Goal: Information Seeking & Learning: Check status

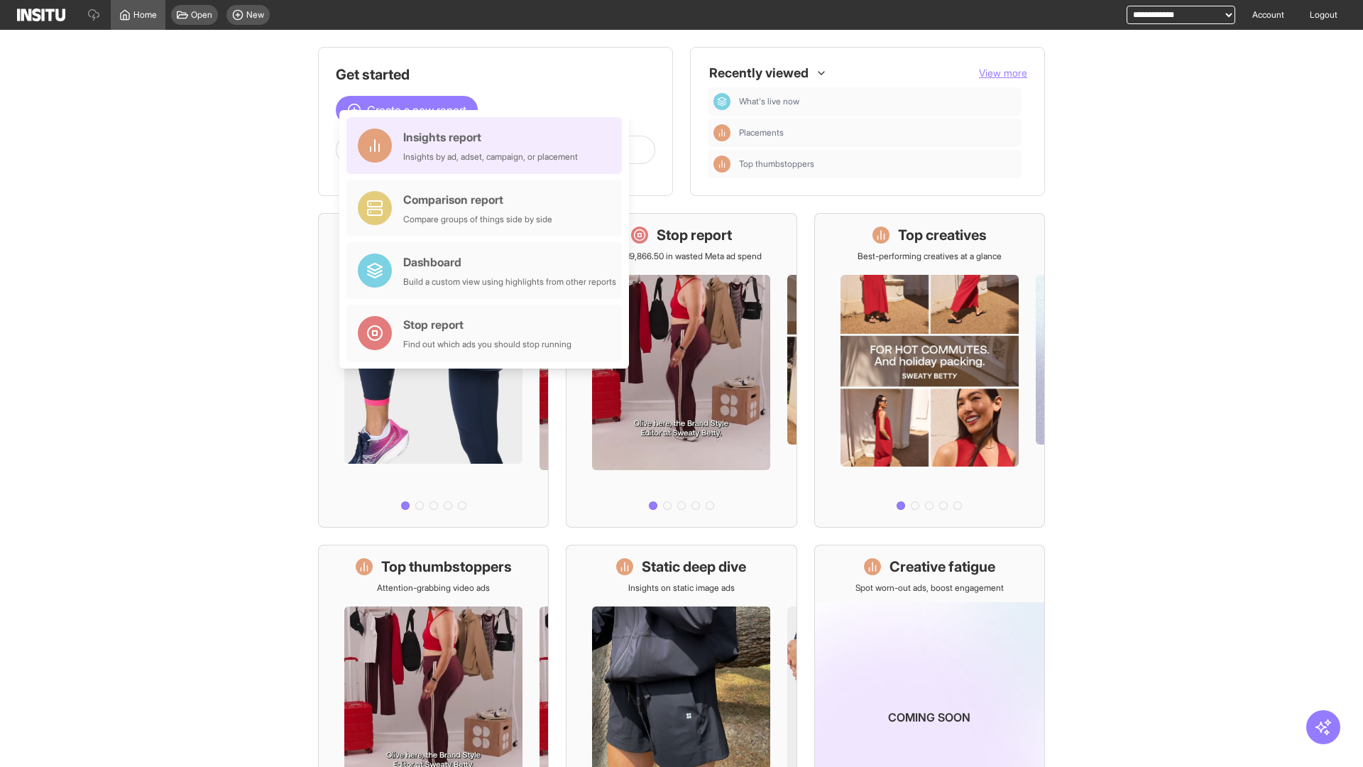
click at [488, 146] on div "Insights report Insights by ad, adset, campaign, or placement" at bounding box center [490, 145] width 175 height 34
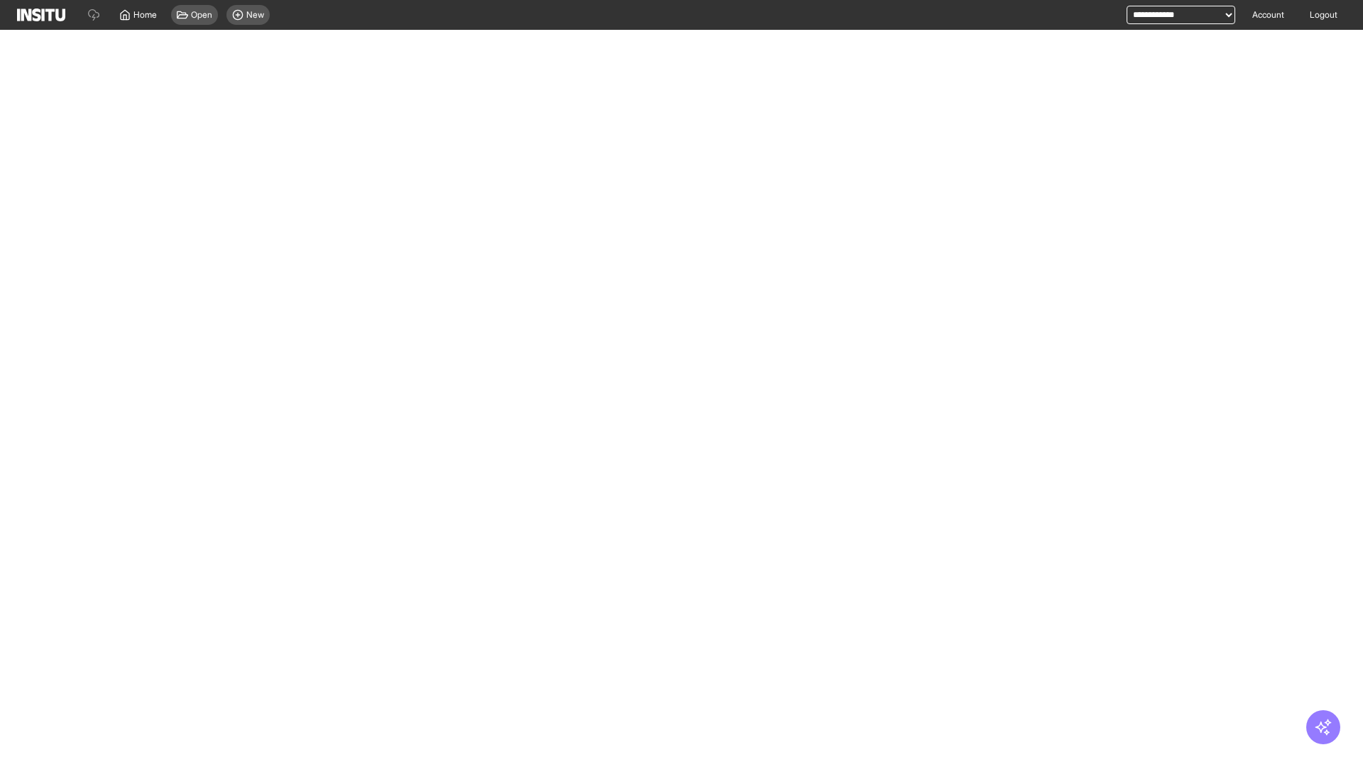
select select "**"
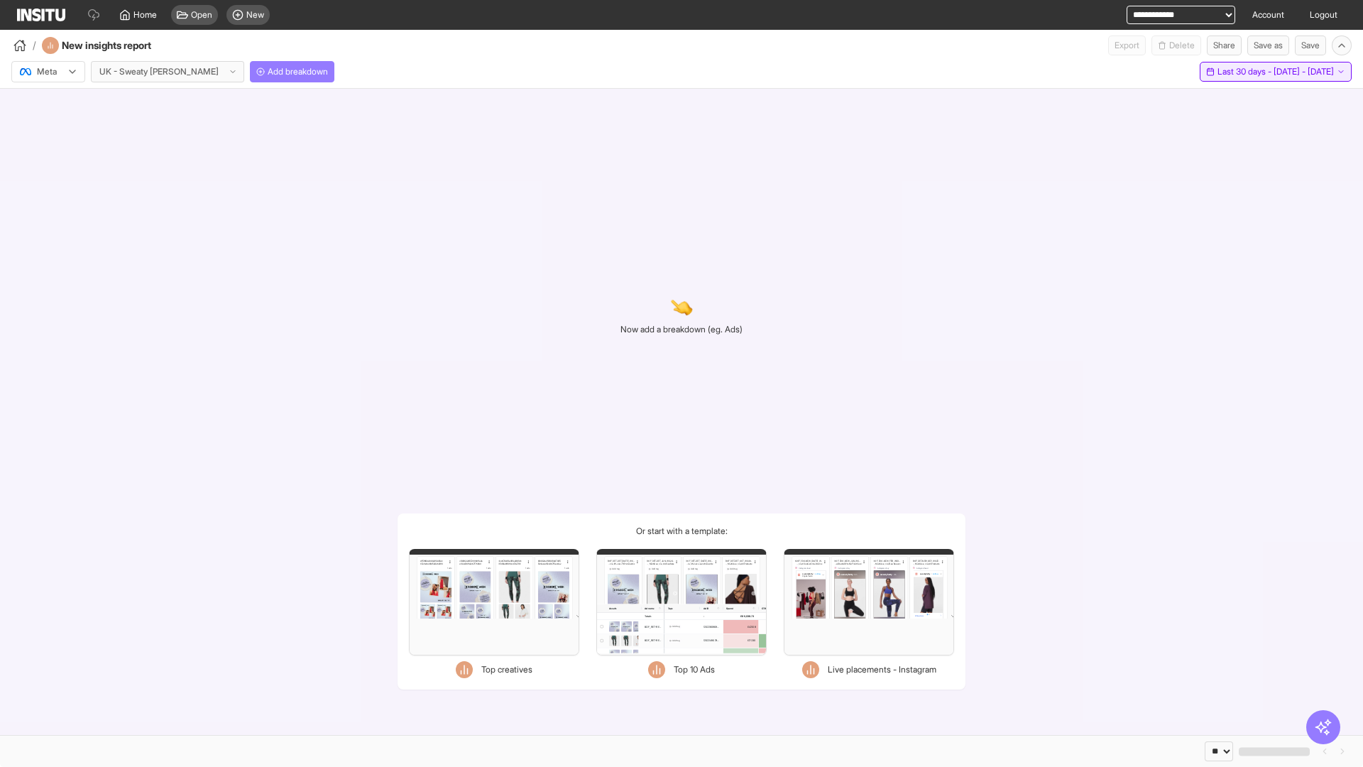
click at [1249, 72] on span "Last 30 days - [DATE] - [DATE]" at bounding box center [1276, 71] width 116 height 11
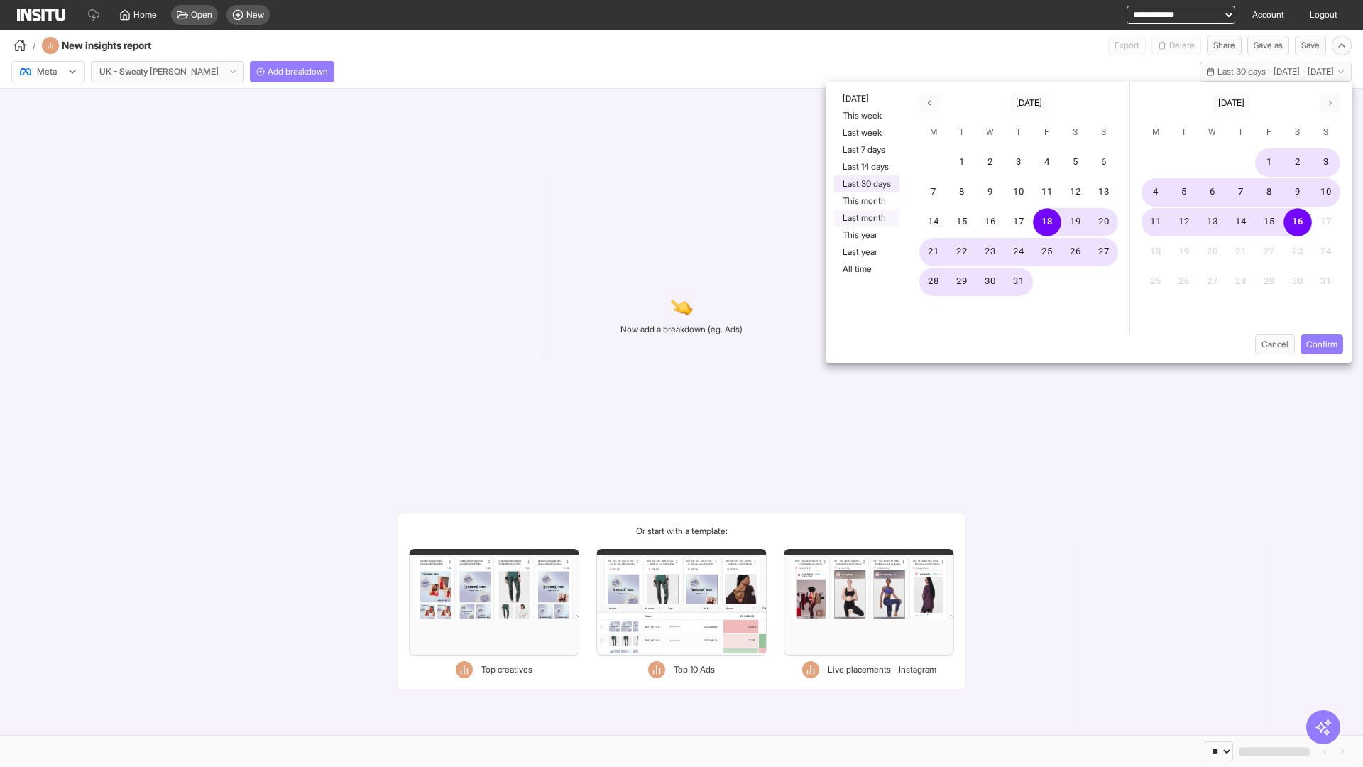
click at [865, 218] on button "Last month" at bounding box center [866, 217] width 65 height 17
